Goal: Navigation & Orientation: Go to known website

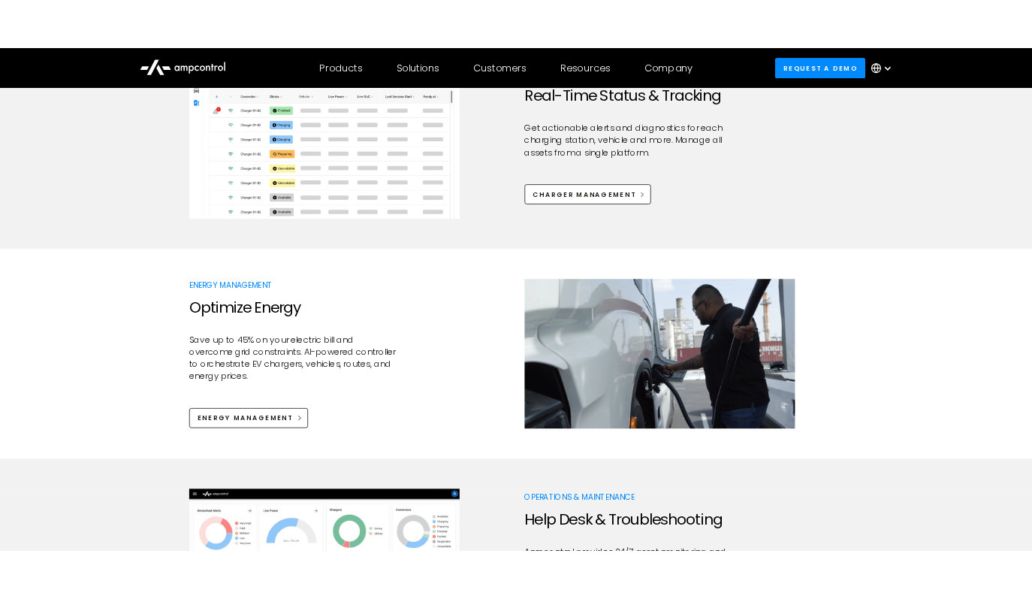
scroll to position [855, 0]
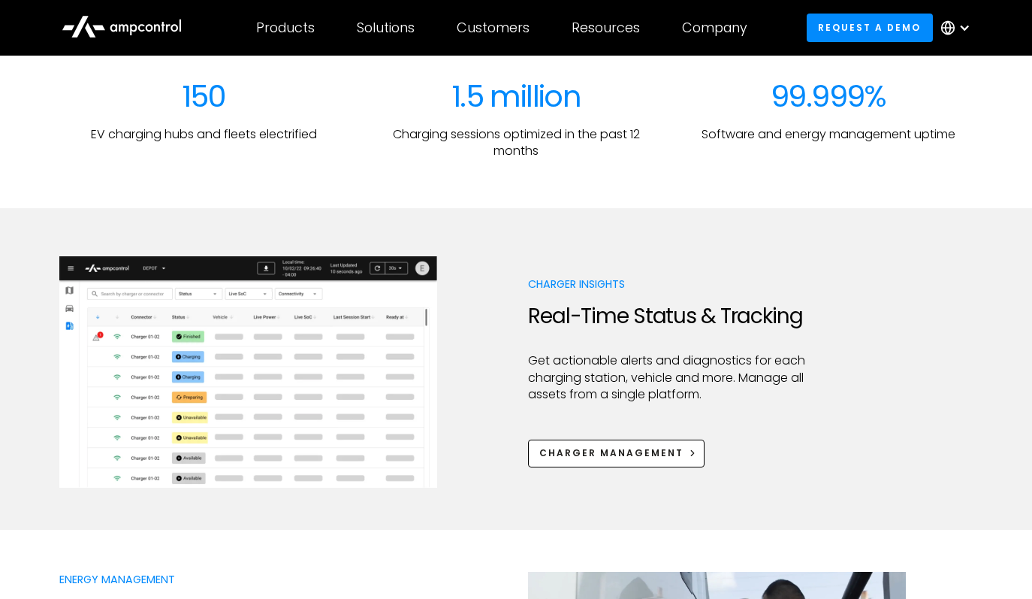
scroll to position [674, 0]
